Goal: Transaction & Acquisition: Purchase product/service

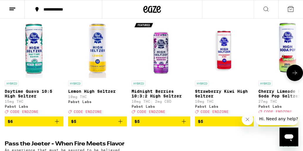
click at [292, 74] on icon at bounding box center [294, 73] width 7 height 7
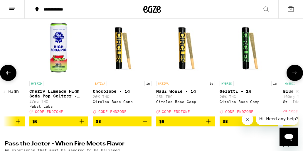
click at [292, 74] on icon at bounding box center [294, 73] width 7 height 7
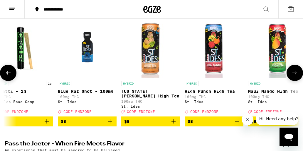
click at [292, 74] on icon at bounding box center [294, 73] width 7 height 7
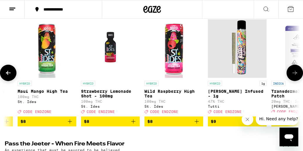
click at [292, 74] on icon at bounding box center [294, 73] width 7 height 7
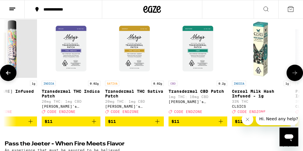
click at [292, 74] on icon at bounding box center [294, 73] width 7 height 7
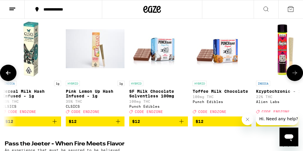
click at [291, 74] on icon at bounding box center [294, 73] width 7 height 7
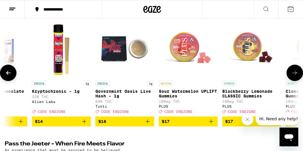
scroll to position [0, 1373]
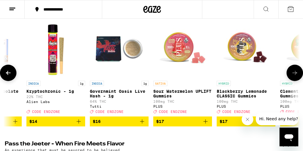
click at [291, 74] on icon at bounding box center [294, 73] width 7 height 7
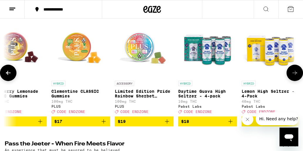
click at [291, 74] on icon at bounding box center [294, 73] width 7 height 7
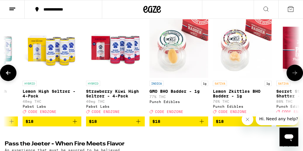
click at [291, 74] on icon at bounding box center [294, 73] width 7 height 7
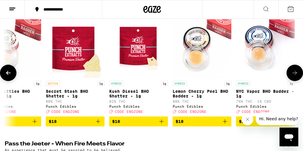
click at [291, 74] on icon at bounding box center [294, 73] width 7 height 7
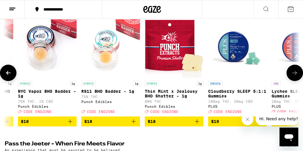
click at [291, 74] on icon at bounding box center [294, 73] width 7 height 7
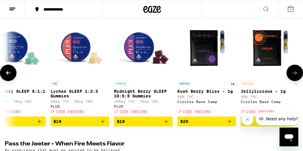
click at [291, 74] on icon at bounding box center [294, 73] width 7 height 7
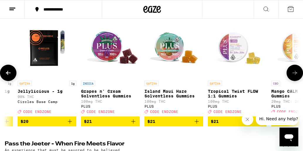
click at [291, 74] on icon at bounding box center [294, 73] width 7 height 7
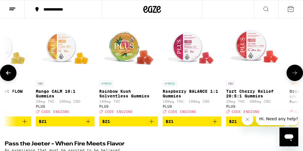
click at [291, 74] on icon at bounding box center [294, 73] width 7 height 7
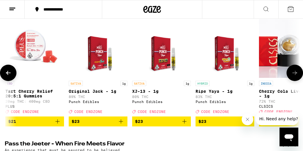
click at [291, 74] on icon at bounding box center [294, 73] width 7 height 7
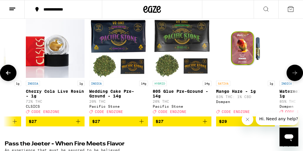
scroll to position [0, 3403]
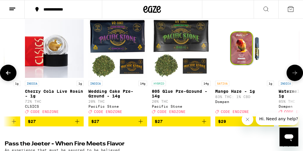
click at [291, 74] on icon at bounding box center [294, 73] width 7 height 7
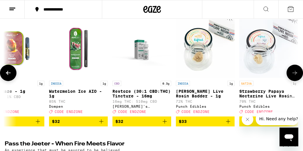
click at [291, 74] on icon at bounding box center [294, 73] width 7 height 7
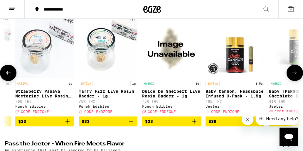
click at [291, 74] on icon at bounding box center [294, 73] width 7 height 7
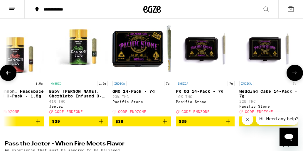
click at [291, 74] on icon at bounding box center [294, 73] width 7 height 7
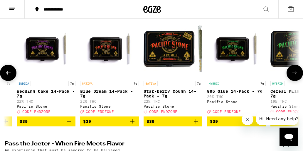
click at [291, 75] on button at bounding box center [294, 73] width 16 height 16
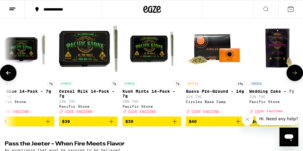
click at [291, 75] on button at bounding box center [294, 73] width 16 height 16
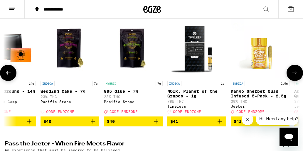
click at [291, 75] on button at bounding box center [294, 73] width 16 height 16
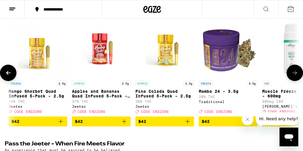
click at [291, 75] on button at bounding box center [294, 73] width 16 height 16
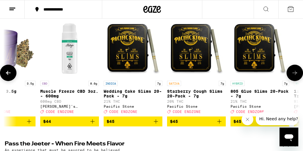
click at [291, 75] on button at bounding box center [294, 73] width 16 height 16
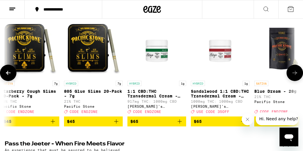
click at [291, 75] on button at bounding box center [294, 73] width 16 height 16
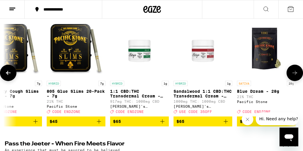
scroll to position [0, 5348]
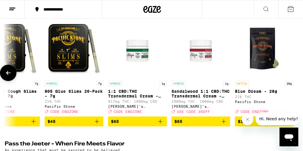
click at [291, 75] on div at bounding box center [294, 73] width 16 height 16
click at [12, 75] on button at bounding box center [8, 73] width 16 height 16
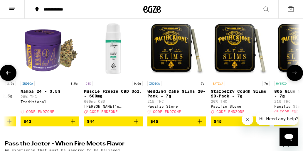
click at [12, 75] on button at bounding box center [8, 73] width 16 height 16
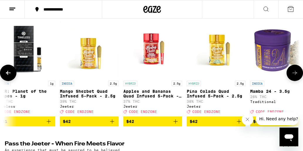
click at [12, 75] on button at bounding box center [8, 73] width 16 height 16
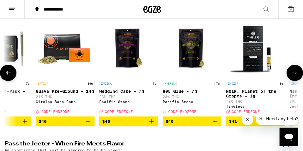
click at [12, 75] on button at bounding box center [8, 73] width 16 height 16
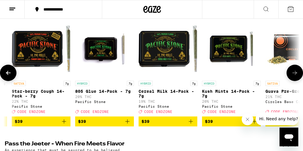
click at [12, 75] on button at bounding box center [8, 73] width 16 height 16
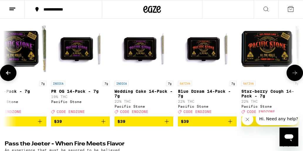
click at [12, 75] on button at bounding box center [8, 73] width 16 height 16
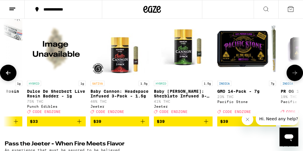
click at [12, 75] on button at bounding box center [8, 73] width 16 height 16
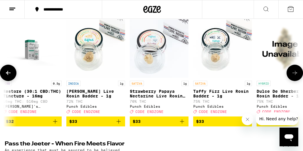
click at [11, 75] on icon at bounding box center [8, 73] width 7 height 7
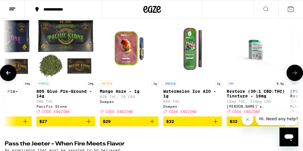
scroll to position [0, 3512]
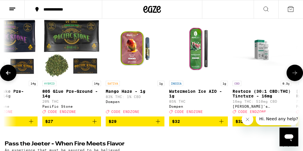
click at [11, 77] on icon at bounding box center [8, 73] width 7 height 7
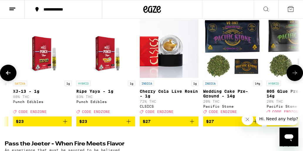
scroll to position [0, 3283]
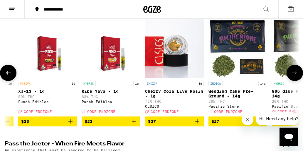
click at [11, 77] on icon at bounding box center [8, 73] width 7 height 7
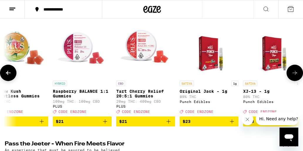
scroll to position [0, 3053]
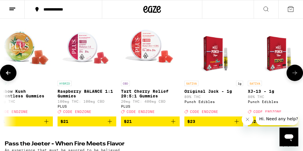
click at [8, 74] on icon at bounding box center [8, 73] width 5 height 4
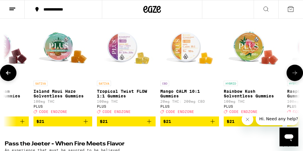
click at [8, 74] on icon at bounding box center [8, 73] width 5 height 4
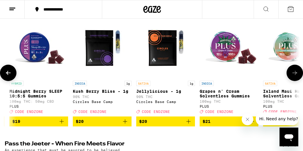
click at [7, 74] on icon at bounding box center [8, 73] width 5 height 4
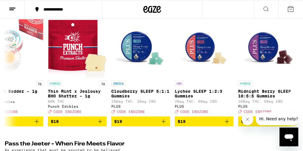
scroll to position [0, 2365]
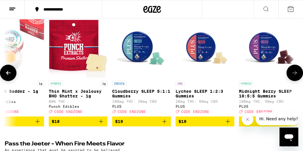
click at [9, 77] on icon at bounding box center [8, 73] width 7 height 7
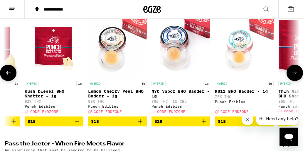
click at [9, 77] on icon at bounding box center [8, 73] width 7 height 7
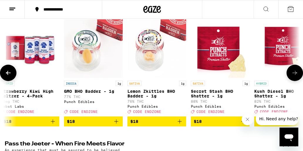
click at [8, 77] on icon at bounding box center [8, 73] width 7 height 7
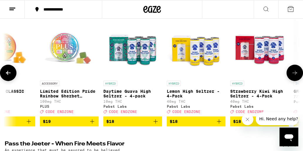
click at [8, 77] on icon at bounding box center [8, 73] width 7 height 7
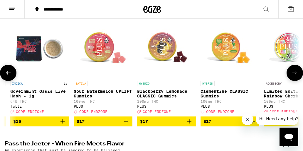
click at [8, 77] on icon at bounding box center [8, 73] width 7 height 7
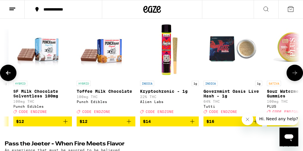
click at [8, 77] on icon at bounding box center [8, 73] width 7 height 7
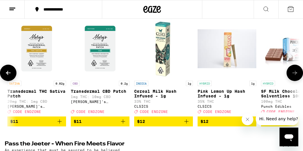
click at [8, 77] on icon at bounding box center [8, 73] width 7 height 7
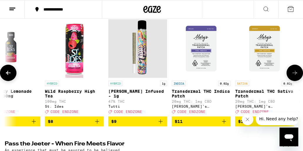
click at [8, 77] on icon at bounding box center [8, 73] width 7 height 7
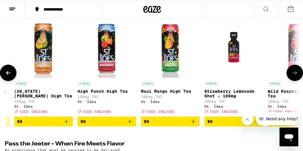
click at [8, 77] on icon at bounding box center [8, 73] width 7 height 7
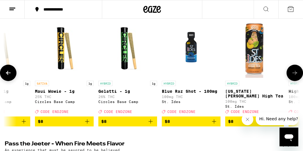
click at [8, 77] on icon at bounding box center [8, 73] width 7 height 7
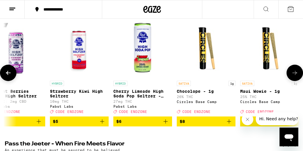
click at [8, 77] on icon at bounding box center [8, 73] width 7 height 7
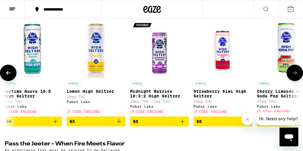
scroll to position [0, 0]
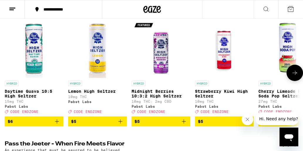
click at [294, 79] on button at bounding box center [294, 73] width 16 height 16
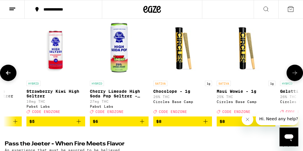
click at [294, 79] on button at bounding box center [294, 73] width 16 height 16
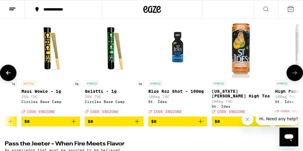
click at [294, 79] on button at bounding box center [294, 73] width 16 height 16
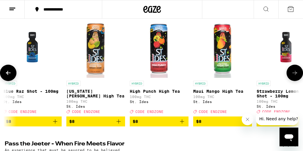
click at [294, 79] on button at bounding box center [294, 73] width 16 height 16
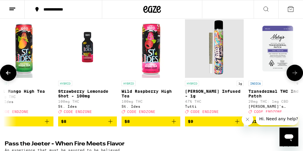
click at [294, 79] on button at bounding box center [294, 73] width 16 height 16
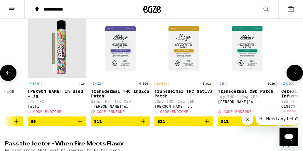
click at [294, 79] on button at bounding box center [294, 73] width 16 height 16
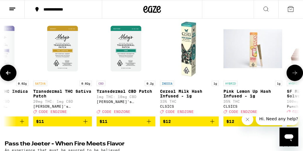
click at [294, 79] on button at bounding box center [294, 73] width 16 height 16
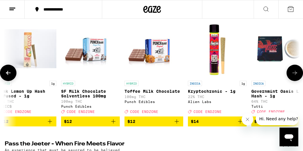
click at [294, 79] on button at bounding box center [294, 73] width 16 height 16
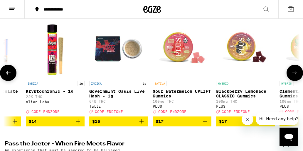
click at [294, 79] on button at bounding box center [294, 73] width 16 height 16
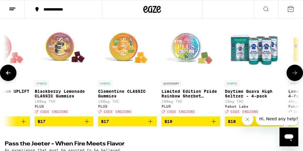
click at [294, 79] on button at bounding box center [294, 73] width 16 height 16
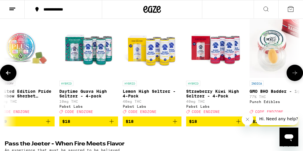
click at [294, 79] on button at bounding box center [294, 73] width 16 height 16
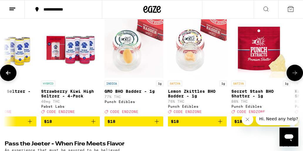
click at [294, 79] on button at bounding box center [294, 73] width 16 height 16
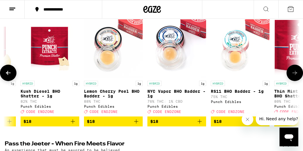
click at [294, 79] on button at bounding box center [294, 73] width 16 height 16
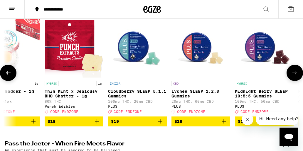
click at [294, 79] on button at bounding box center [294, 73] width 16 height 16
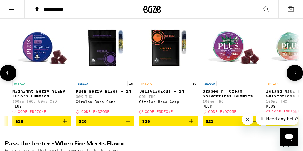
scroll to position [0, 2598]
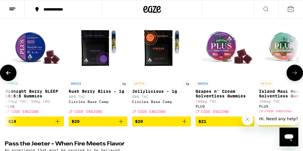
click at [121, 125] on icon "Add to bag" at bounding box center [120, 121] width 7 height 7
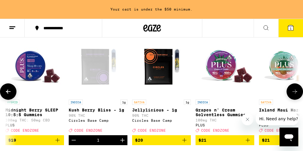
scroll to position [98, 0]
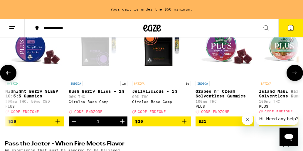
click at [297, 76] on icon at bounding box center [294, 73] width 7 height 7
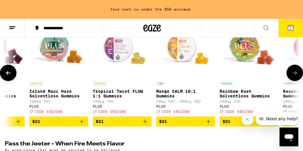
click at [297, 76] on icon at bounding box center [294, 73] width 7 height 7
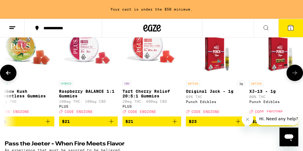
scroll to position [0, 3057]
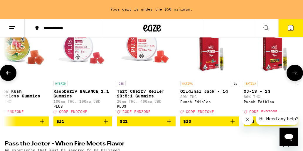
click at [297, 76] on icon at bounding box center [294, 73] width 7 height 7
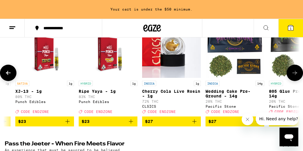
scroll to position [0, 3287]
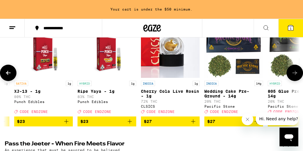
click at [11, 70] on button at bounding box center [8, 73] width 16 height 16
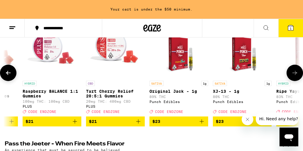
click at [11, 70] on button at bounding box center [8, 73] width 16 height 16
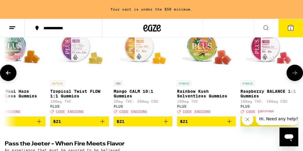
click at [11, 70] on button at bounding box center [8, 73] width 16 height 16
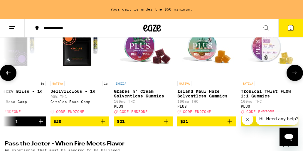
click at [11, 70] on button at bounding box center [8, 73] width 16 height 16
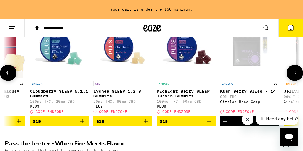
scroll to position [0, 2445]
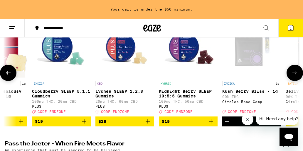
click at [296, 75] on icon at bounding box center [294, 73] width 5 height 4
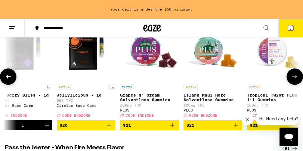
scroll to position [97, 0]
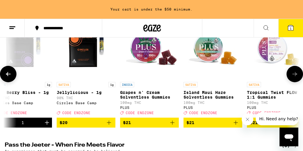
click at [109, 126] on icon "Add to bag" at bounding box center [108, 122] width 7 height 7
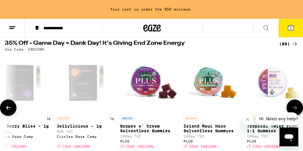
scroll to position [72, 0]
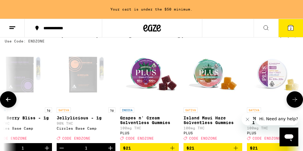
click at [8, 103] on icon at bounding box center [8, 99] width 7 height 7
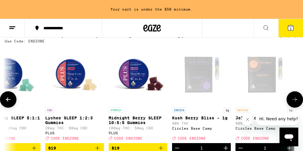
click at [8, 103] on icon at bounding box center [8, 99] width 7 height 7
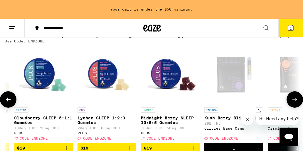
click at [8, 103] on icon at bounding box center [8, 99] width 7 height 7
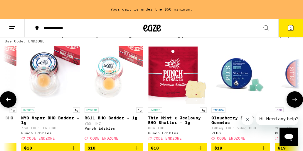
click at [8, 103] on icon at bounding box center [8, 99] width 7 height 7
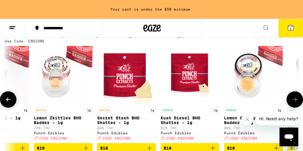
click at [8, 103] on icon at bounding box center [8, 99] width 7 height 7
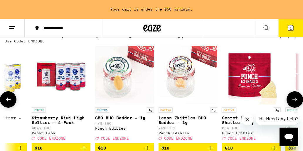
click at [8, 103] on icon at bounding box center [8, 99] width 7 height 7
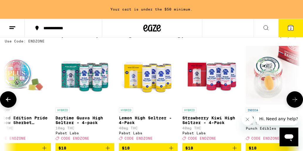
click at [8, 103] on icon at bounding box center [8, 99] width 7 height 7
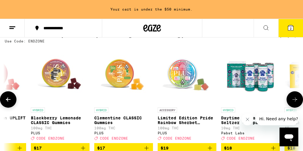
click at [8, 103] on icon at bounding box center [8, 99] width 7 height 7
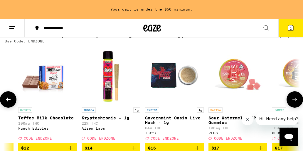
click at [8, 103] on icon at bounding box center [8, 99] width 7 height 7
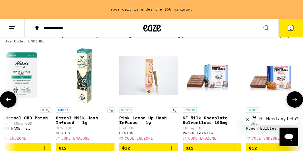
click at [8, 103] on icon at bounding box center [8, 99] width 7 height 7
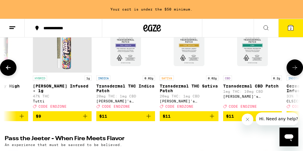
scroll to position [105, 0]
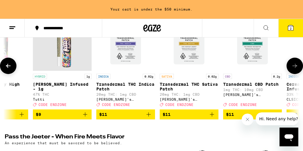
click at [86, 118] on icon "Add to bag" at bounding box center [85, 114] width 7 height 7
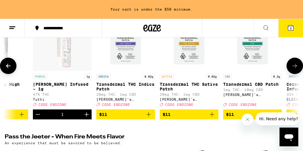
click at [86, 118] on icon "Increment" at bounding box center [86, 114] width 7 height 7
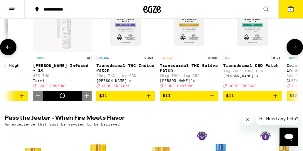
scroll to position [87, 0]
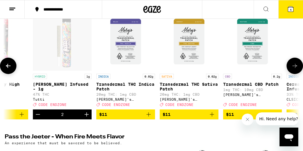
click at [13, 70] on button at bounding box center [8, 66] width 16 height 16
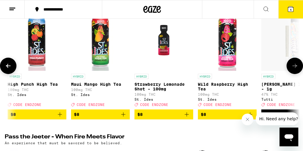
scroll to position [0, 630]
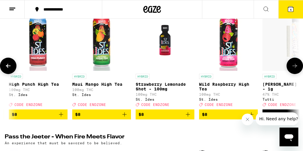
click at [187, 117] on icon "Add to bag" at bounding box center [188, 115] width 4 height 4
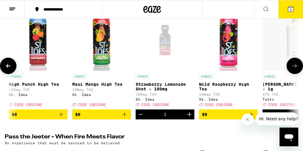
click at [9, 68] on icon at bounding box center [8, 66] width 5 height 4
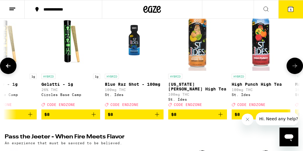
scroll to position [0, 400]
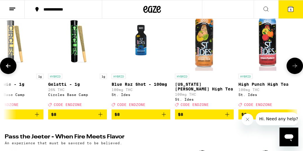
click at [165, 117] on icon "Add to bag" at bounding box center [163, 114] width 7 height 7
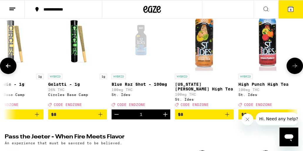
click at [165, 117] on icon "Increment" at bounding box center [165, 115] width 4 height 4
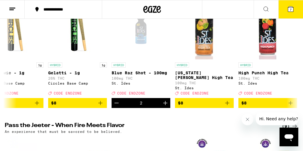
scroll to position [101, 0]
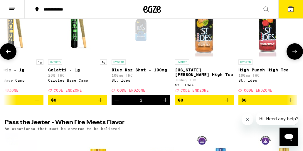
click at [116, 102] on icon "Decrement" at bounding box center [116, 100] width 7 height 7
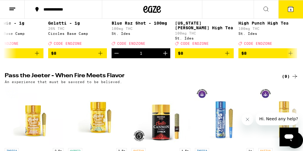
scroll to position [147, 0]
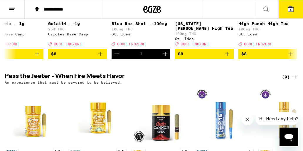
click at [166, 58] on icon "Increment" at bounding box center [165, 53] width 7 height 7
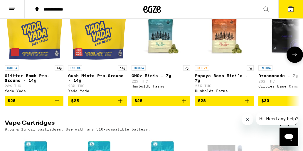
scroll to position [594, 0]
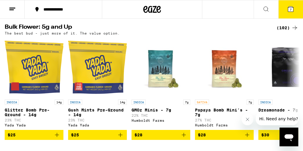
click at [282, 31] on div "(102)" at bounding box center [287, 27] width 22 height 7
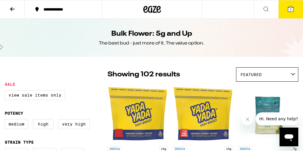
click at [258, 72] on span "Featured" at bounding box center [250, 74] width 21 height 5
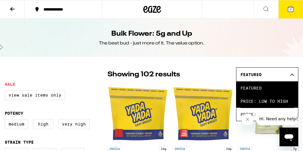
click at [253, 99] on span "Price: Low to High" at bounding box center [266, 101] width 53 height 13
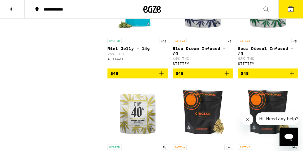
scroll to position [1174, 0]
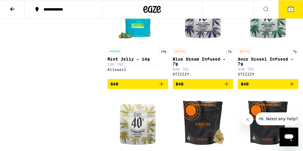
click at [227, 88] on icon "Add to bag" at bounding box center [226, 84] width 7 height 7
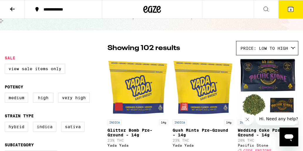
scroll to position [24, 0]
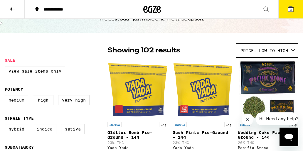
click at [46, 134] on label "Indica" at bounding box center [44, 129] width 23 height 10
click at [6, 126] on input "Indica" at bounding box center [6, 125] width 0 height 0
checkbox input "true"
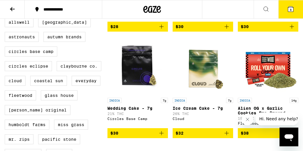
scroll to position [264, 0]
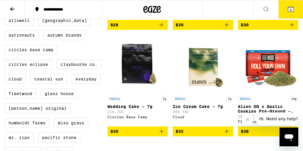
click at [227, 135] on icon "Add to bag" at bounding box center [226, 131] width 7 height 7
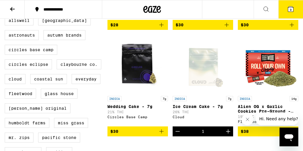
click at [290, 8] on span "9" at bounding box center [291, 10] width 2 height 4
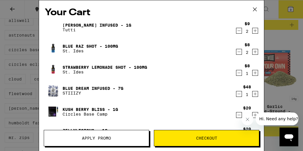
click at [237, 33] on icon "Decrement" at bounding box center [238, 30] width 5 height 7
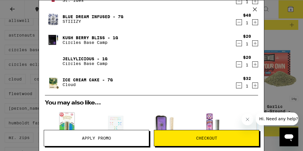
scroll to position [63, 0]
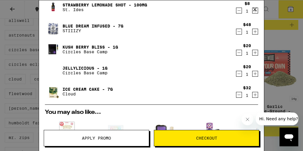
click at [239, 96] on icon "Decrement" at bounding box center [238, 95] width 5 height 7
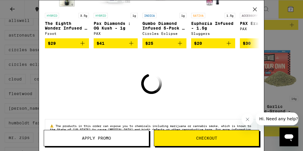
scroll to position [198, 0]
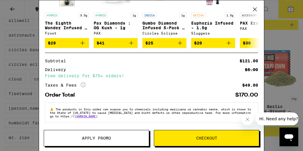
click at [103, 137] on span "Apply Promo" at bounding box center [96, 138] width 29 height 4
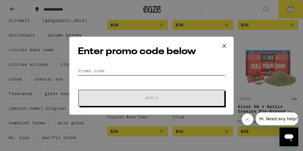
click at [102, 69] on input "Promo Code" at bounding box center [151, 71] width 147 height 9
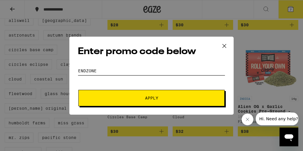
type input "endzone"
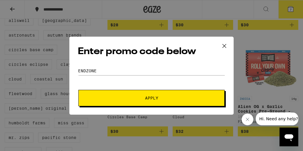
click at [187, 101] on button "Apply" at bounding box center [151, 98] width 146 height 16
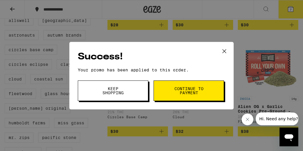
click at [187, 94] on span "Continue to payment" at bounding box center [189, 91] width 30 height 8
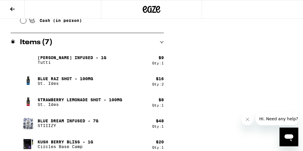
scroll to position [318, 0]
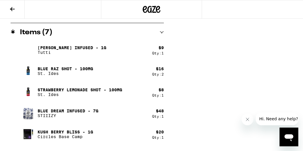
click at [60, 52] on p "Tutti" at bounding box center [72, 52] width 69 height 5
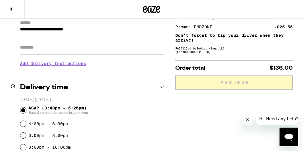
scroll to position [0, 0]
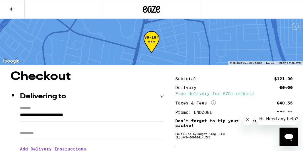
click at [15, 5] on button at bounding box center [12, 9] width 25 height 18
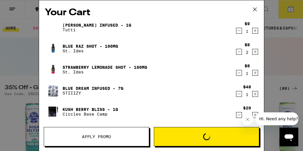
click at [236, 74] on icon "Decrement" at bounding box center [238, 73] width 5 height 7
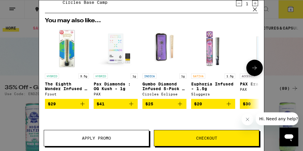
scroll to position [117, 0]
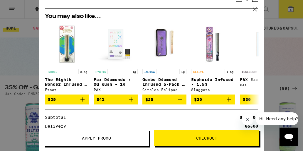
click at [194, 136] on span "Checkout" at bounding box center [206, 138] width 105 height 4
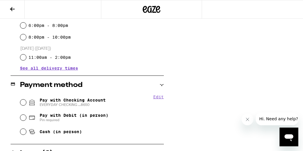
scroll to position [198, 0]
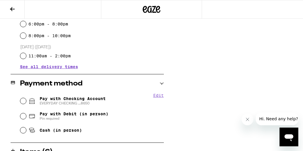
click at [97, 100] on span "Pay with Checking Account EVERYDAY CHECKING ...8650" at bounding box center [73, 101] width 66 height 9
click at [26, 100] on input "Pay with Checking Account EVERYDAY CHECKING ...8650" at bounding box center [23, 101] width 6 height 6
radio input "true"
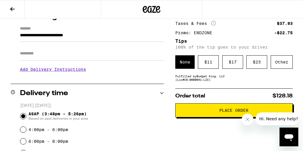
scroll to position [90, 0]
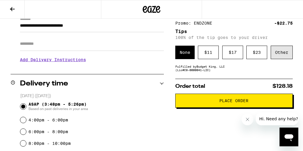
click at [278, 54] on div "Other" at bounding box center [282, 52] width 22 height 13
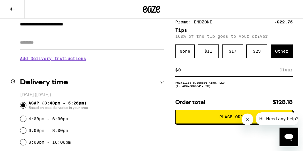
scroll to position [92, 0]
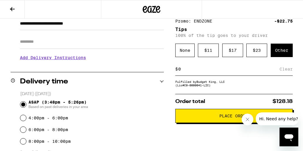
click at [187, 71] on input at bounding box center [229, 69] width 102 height 5
click at [182, 54] on div "None" at bounding box center [184, 50] width 19 height 13
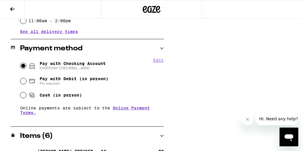
scroll to position [233, 0]
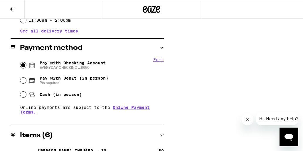
click at [44, 79] on span "Pay with Debit (in person)" at bounding box center [74, 78] width 69 height 5
click at [26, 79] on input "Pay with Debit (in person) Pin required" at bounding box center [23, 81] width 6 height 6
radio input "true"
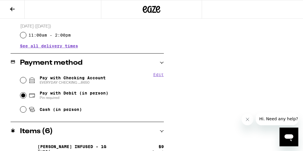
scroll to position [219, 0]
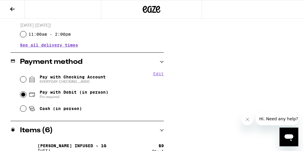
click at [20, 82] on fieldset "Edit Pay with Checking Account EVERYDAY CHECKING ...8650 Pay with Debit (in per…" at bounding box center [92, 94] width 144 height 44
click at [23, 81] on input "Pay with Checking Account EVERYDAY CHECKING ...8650" at bounding box center [23, 80] width 6 height 6
radio input "true"
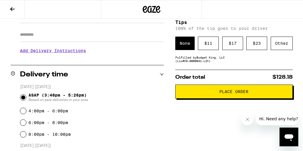
scroll to position [99, 0]
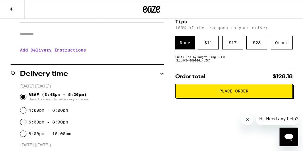
click at [183, 90] on button "Place Order" at bounding box center [233, 91] width 117 height 14
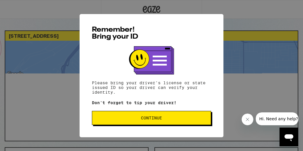
click at [147, 120] on span "Continue" at bounding box center [151, 118] width 21 height 4
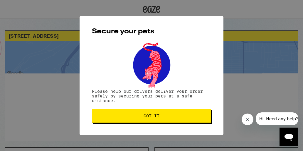
click at [148, 118] on span "Got it" at bounding box center [152, 116] width 16 height 4
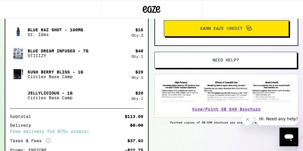
scroll to position [167, 0]
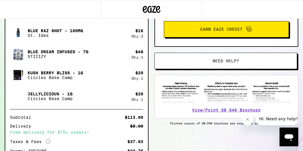
click at [213, 60] on span "Need help?" at bounding box center [225, 61] width 26 height 4
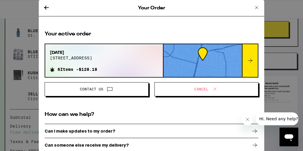
click at [106, 93] on button "Contact Us" at bounding box center [97, 89] width 104 height 14
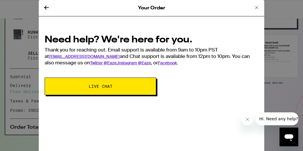
scroll to position [215, 0]
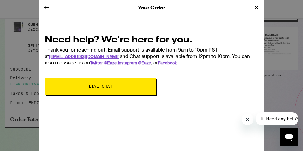
click at [45, 9] on icon at bounding box center [46, 7] width 7 height 7
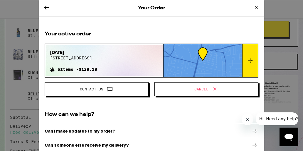
click at [256, 7] on icon at bounding box center [256, 7] width 7 height 7
